Goal: Download file/media

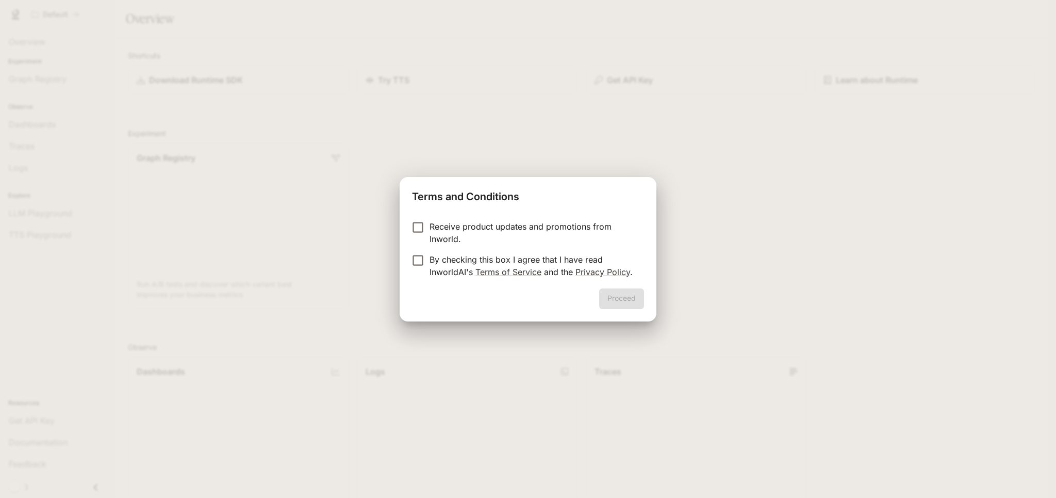
click at [457, 235] on p "Receive product updates and promotions from Inworld." at bounding box center [533, 232] width 206 height 25
click at [484, 261] on p "By checking this box I agree that I have read InworldAI's Terms of Service and …" at bounding box center [533, 265] width 206 height 25
click at [640, 310] on div "Proceed" at bounding box center [528, 304] width 257 height 33
click at [629, 298] on button "Proceed" at bounding box center [621, 298] width 45 height 21
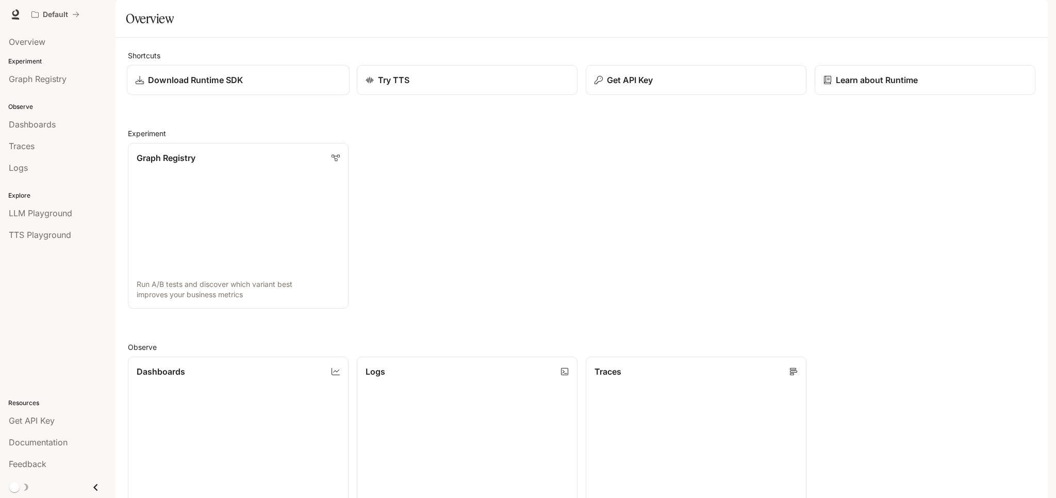
click at [235, 86] on p "Download Runtime SDK" at bounding box center [195, 80] width 95 height 12
